Goal: Navigation & Orientation: Find specific page/section

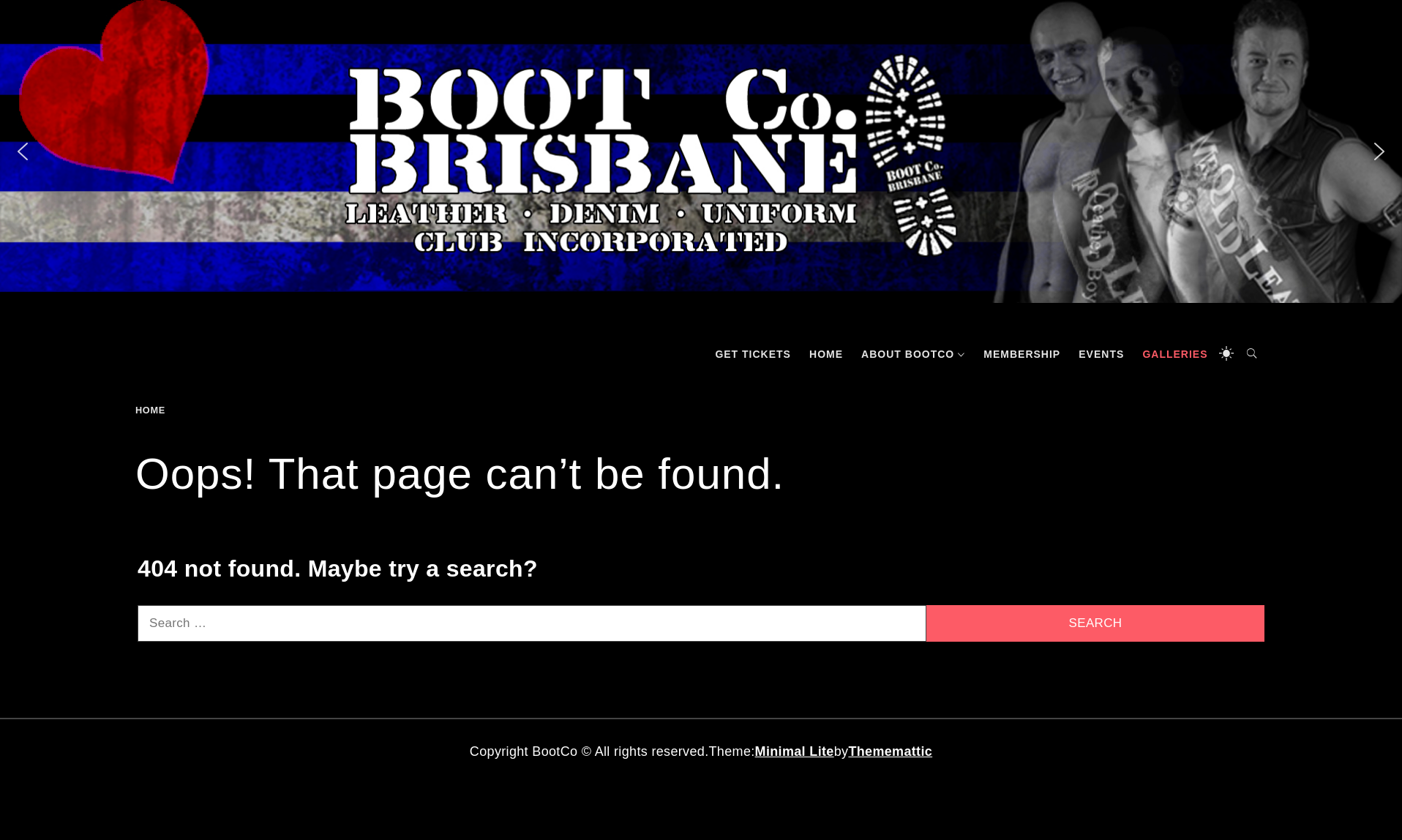
click at [1179, 356] on link "Galleries" at bounding box center [1175, 354] width 80 height 44
